Goal: Task Accomplishment & Management: Manage account settings

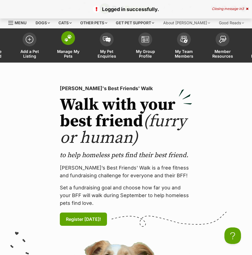
click at [67, 53] on span "Manage My Pets" at bounding box center [68, 53] width 25 height 9
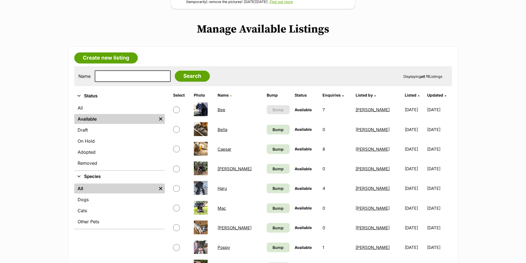
scroll to position [110, 0]
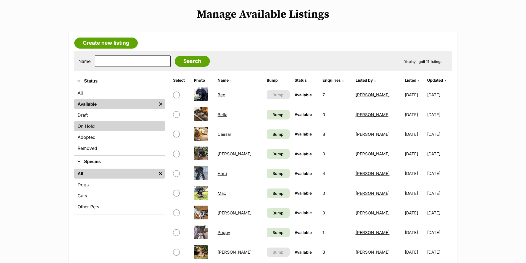
click at [91, 124] on link "On Hold" at bounding box center [119, 126] width 91 height 10
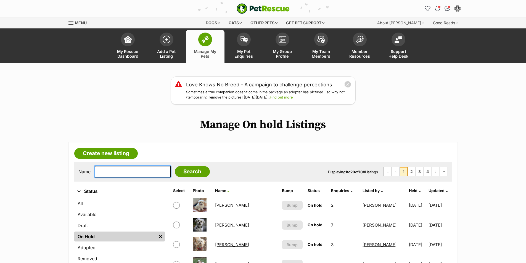
click at [117, 172] on input "text" at bounding box center [133, 172] width 76 height 12
type input "[PERSON_NAME]"
click at [181, 173] on input "Search" at bounding box center [192, 171] width 35 height 11
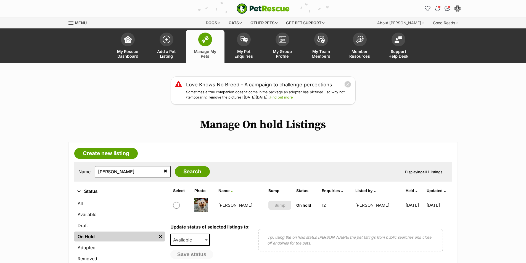
click at [225, 206] on link "[PERSON_NAME]" at bounding box center [235, 205] width 34 height 5
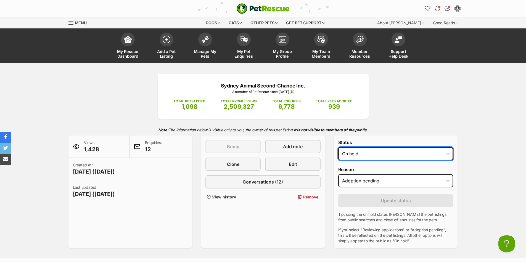
click at [393, 156] on select "Draft - not available as listing has enquires Available On hold Adopted" at bounding box center [395, 153] width 115 height 13
click at [338, 147] on select "Draft - not available as listing has enquires Available On hold Adopted" at bounding box center [395, 153] width 115 height 13
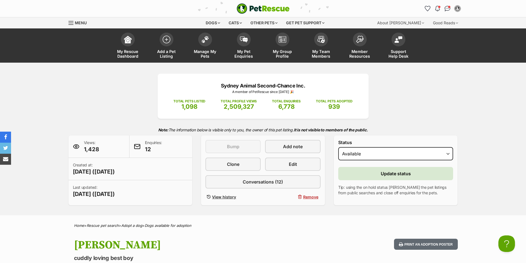
click at [428, 88] on div "Sydney Animal Second-Chance Inc. A member of PetRescue since 2012 🎉 TOTAL PETS …" at bounding box center [263, 140] width 406 height 132
click at [378, 152] on select "Draft - not available as listing has enquires Available On hold Adopted" at bounding box center [395, 153] width 115 height 13
select select "on_hold"
click at [338, 147] on select "Draft - not available as listing has enquires Available On hold Adopted" at bounding box center [395, 153] width 115 height 13
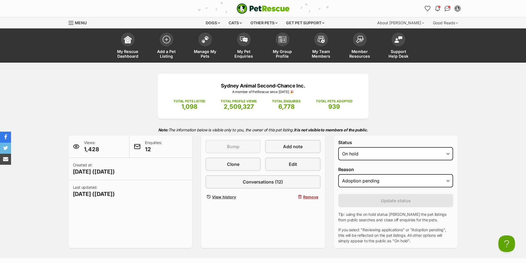
click at [435, 91] on div "Sydney Animal Second-Chance Inc. A member of PetRescue since 2012 🎉 TOTAL PETS …" at bounding box center [263, 161] width 406 height 174
click at [296, 161] on span "Edit" at bounding box center [293, 164] width 8 height 7
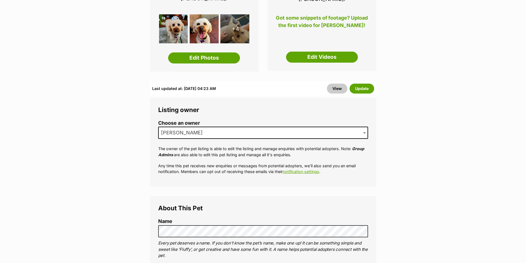
scroll to position [118, 0]
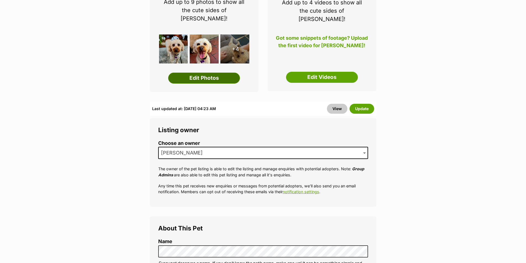
click at [203, 73] on link "Edit Photos" at bounding box center [204, 78] width 72 height 11
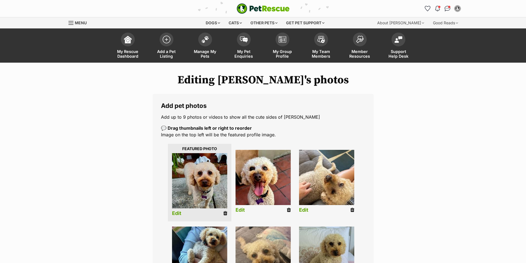
click at [177, 214] on link "Edit" at bounding box center [176, 214] width 9 height 6
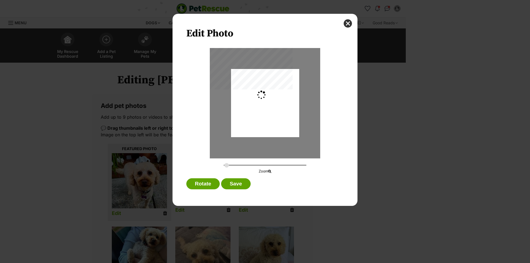
type input "0.2744"
click at [252, 117] on div "Dialog Window - Close (Press escape to close)" at bounding box center [265, 102] width 68 height 82
click at [235, 181] on button "Save" at bounding box center [235, 183] width 29 height 11
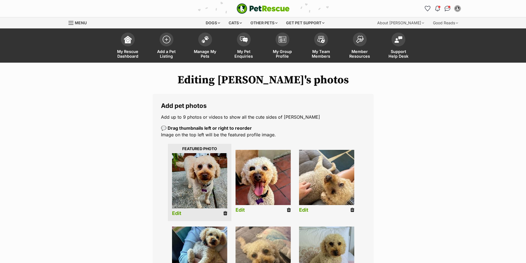
click at [242, 211] on link "Edit" at bounding box center [239, 210] width 9 height 6
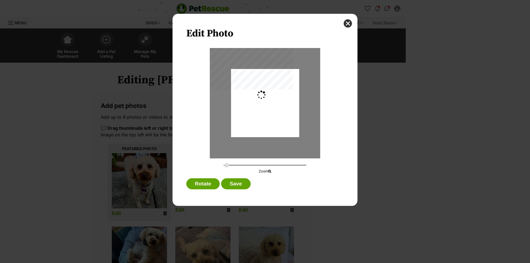
type input "0.2744"
drag, startPoint x: 277, startPoint y: 111, endPoint x: 275, endPoint y: 129, distance: 18.0
click at [275, 129] on div "Dialog Window - Close (Press escape to close)" at bounding box center [265, 121] width 68 height 116
click at [234, 181] on button "Save" at bounding box center [235, 183] width 29 height 11
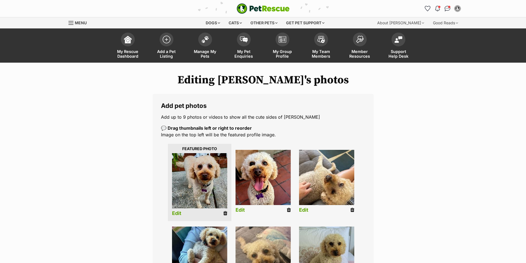
click at [303, 208] on link "Edit" at bounding box center [303, 210] width 9 height 6
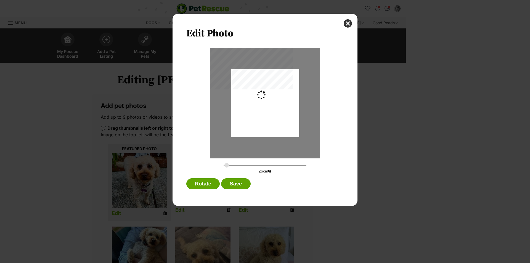
type input "0.2744"
drag, startPoint x: 267, startPoint y: 120, endPoint x: 259, endPoint y: 113, distance: 10.7
click at [259, 113] on div "Dialog Window - Close (Press escape to close)" at bounding box center [265, 101] width 68 height 71
drag, startPoint x: 262, startPoint y: 108, endPoint x: 263, endPoint y: 96, distance: 11.9
click at [263, 96] on div "Dialog Window - Close (Press escape to close)" at bounding box center [265, 101] width 68 height 71
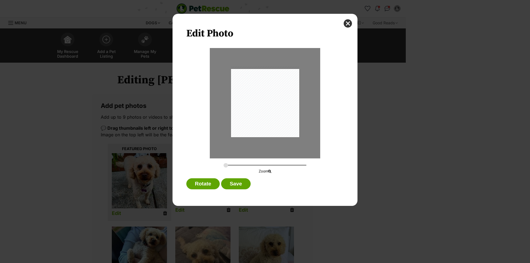
drag, startPoint x: 260, startPoint y: 124, endPoint x: 264, endPoint y: 109, distance: 16.3
click at [264, 109] on div "Dialog Window - Close (Press escape to close)" at bounding box center [265, 101] width 68 height 71
click at [234, 182] on button "Save" at bounding box center [235, 183] width 29 height 11
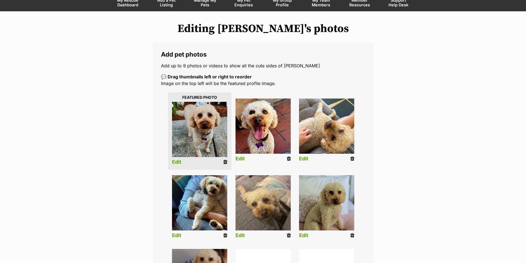
scroll to position [55, 0]
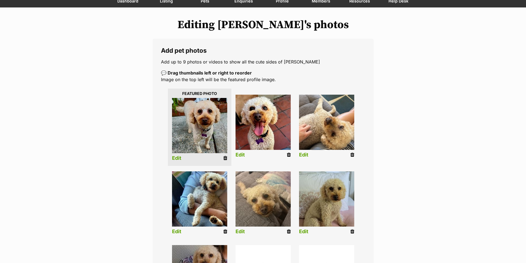
click at [177, 231] on link "Edit" at bounding box center [176, 232] width 9 height 6
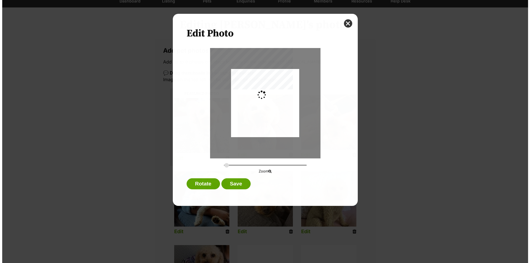
scroll to position [0, 0]
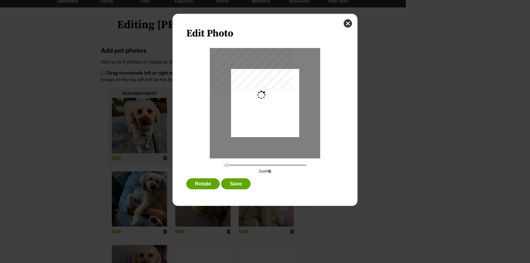
type input "0.2744"
drag, startPoint x: 282, startPoint y: 92, endPoint x: 277, endPoint y: 107, distance: 15.5
click at [278, 107] on div "Dialog Window - Close (Press escape to close)" at bounding box center [265, 107] width 68 height 76
click at [242, 182] on button "Save" at bounding box center [235, 183] width 29 height 11
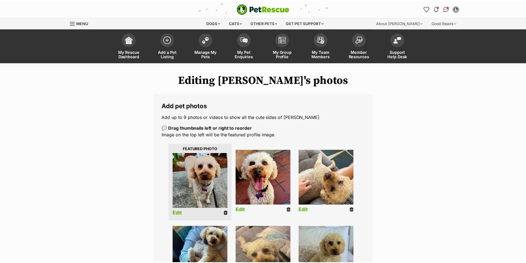
scroll to position [55, 0]
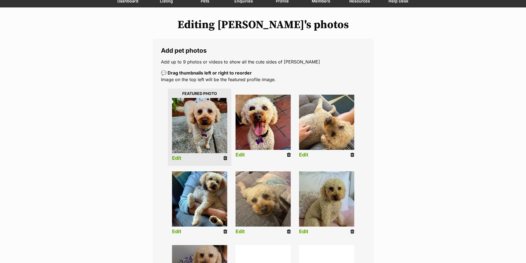
click at [288, 231] on icon at bounding box center [289, 231] width 4 height 5
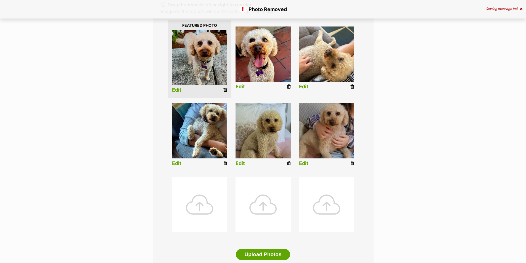
scroll to position [138, 0]
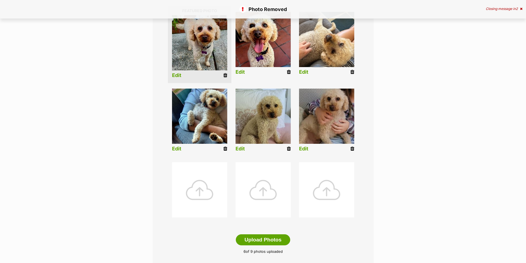
click at [238, 147] on link "Edit" at bounding box center [239, 149] width 9 height 6
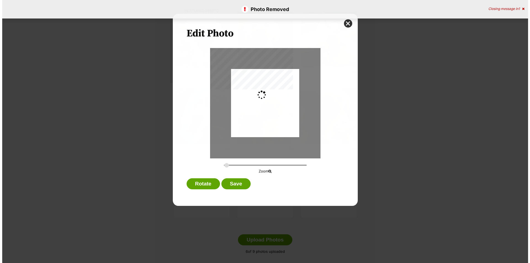
scroll to position [0, 0]
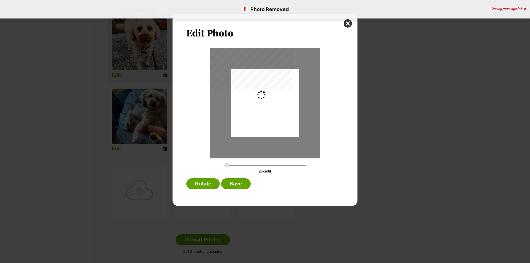
type input "0.2744"
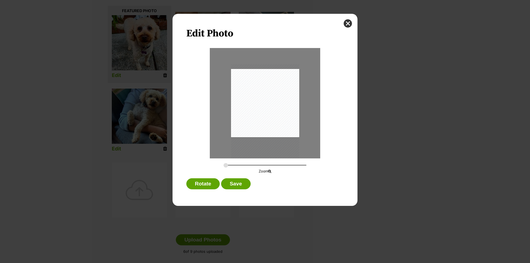
drag, startPoint x: 274, startPoint y: 121, endPoint x: 276, endPoint y: 131, distance: 9.6
click at [276, 131] on div "Dialog Window - Close (Press escape to close)" at bounding box center [265, 112] width 68 height 96
click at [238, 185] on button "Save" at bounding box center [235, 183] width 29 height 11
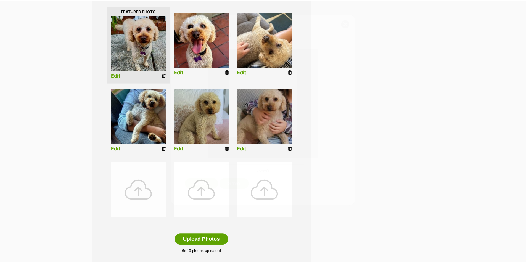
scroll to position [138, 0]
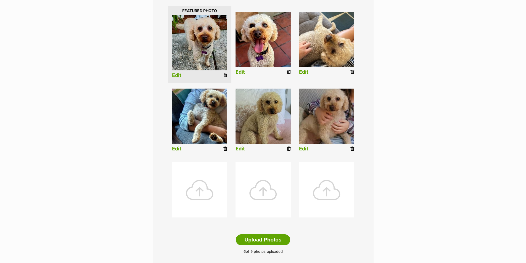
click at [305, 147] on link "Edit" at bounding box center [303, 149] width 9 height 6
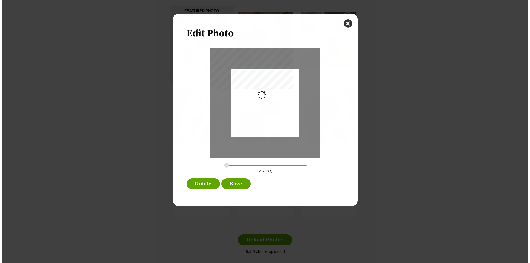
scroll to position [0, 0]
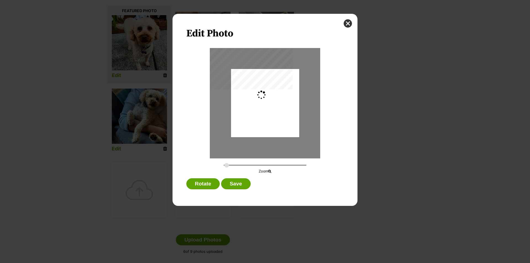
type input "0.2744"
drag, startPoint x: 275, startPoint y: 128, endPoint x: 249, endPoint y: 172, distance: 50.5
click at [272, 145] on div "Dialog Window - Close (Press escape to close)" at bounding box center [265, 112] width 68 height 87
click at [235, 181] on button "Save" at bounding box center [235, 183] width 29 height 11
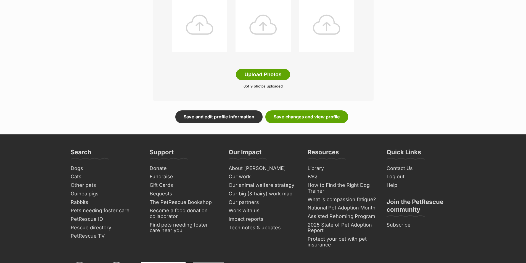
scroll to position [304, 0]
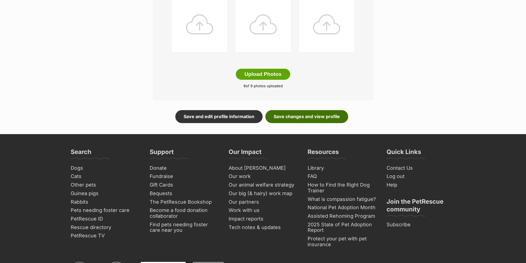
click at [327, 115] on link "Save changes and view profile" at bounding box center [306, 116] width 83 height 13
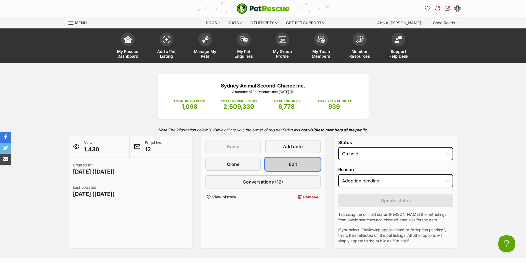
click at [283, 162] on link "Edit" at bounding box center [292, 164] width 55 height 13
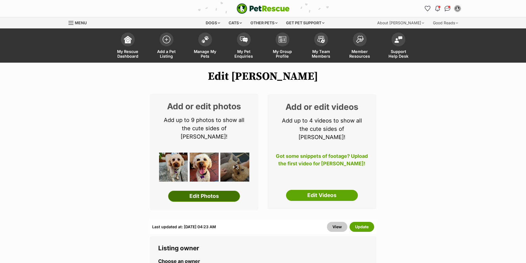
click at [202, 191] on link "Edit Photos" at bounding box center [204, 196] width 72 height 11
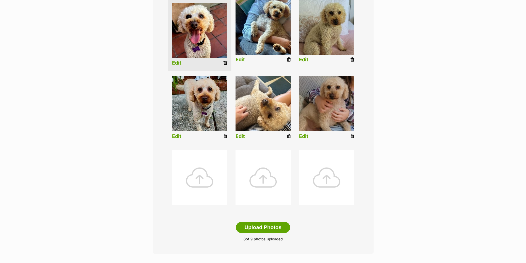
scroll to position [221, 0]
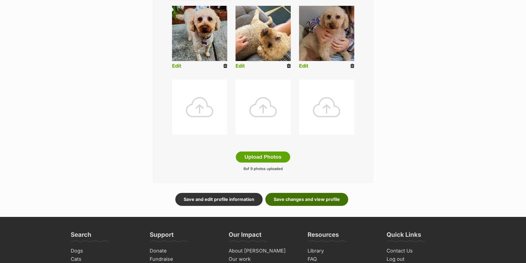
click at [301, 201] on link "Save changes and view profile" at bounding box center [306, 199] width 83 height 13
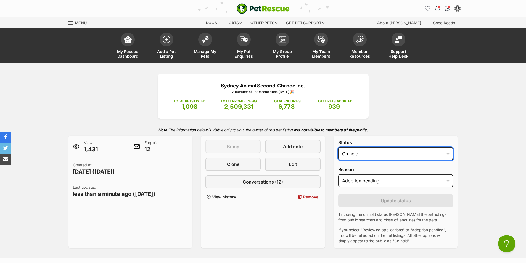
click at [362, 154] on select "Draft - not available as listing has enquires Available On hold Adopted" at bounding box center [395, 153] width 115 height 13
select select "active"
click at [338, 147] on select "Draft - not available as listing has enquires Available On hold Adopted" at bounding box center [395, 153] width 115 height 13
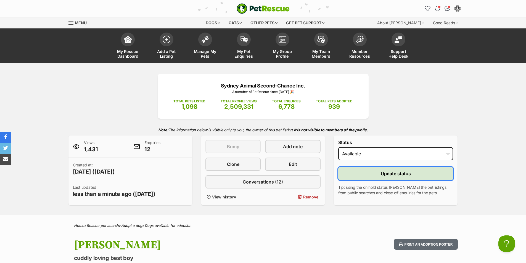
click at [400, 173] on span "Update status" at bounding box center [396, 173] width 30 height 7
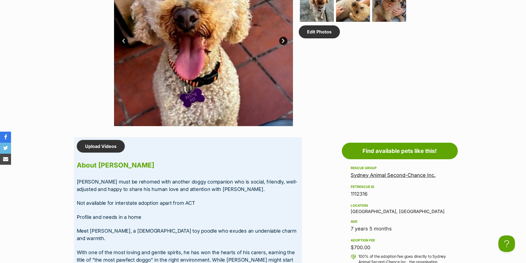
scroll to position [359, 0]
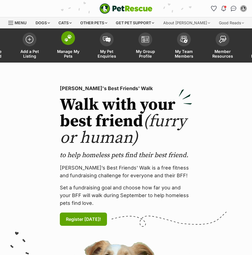
click at [70, 46] on link "Manage My Pets" at bounding box center [68, 46] width 39 height 33
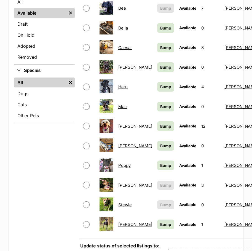
scroll to position [193, 0]
